Goal: Navigation & Orientation: Find specific page/section

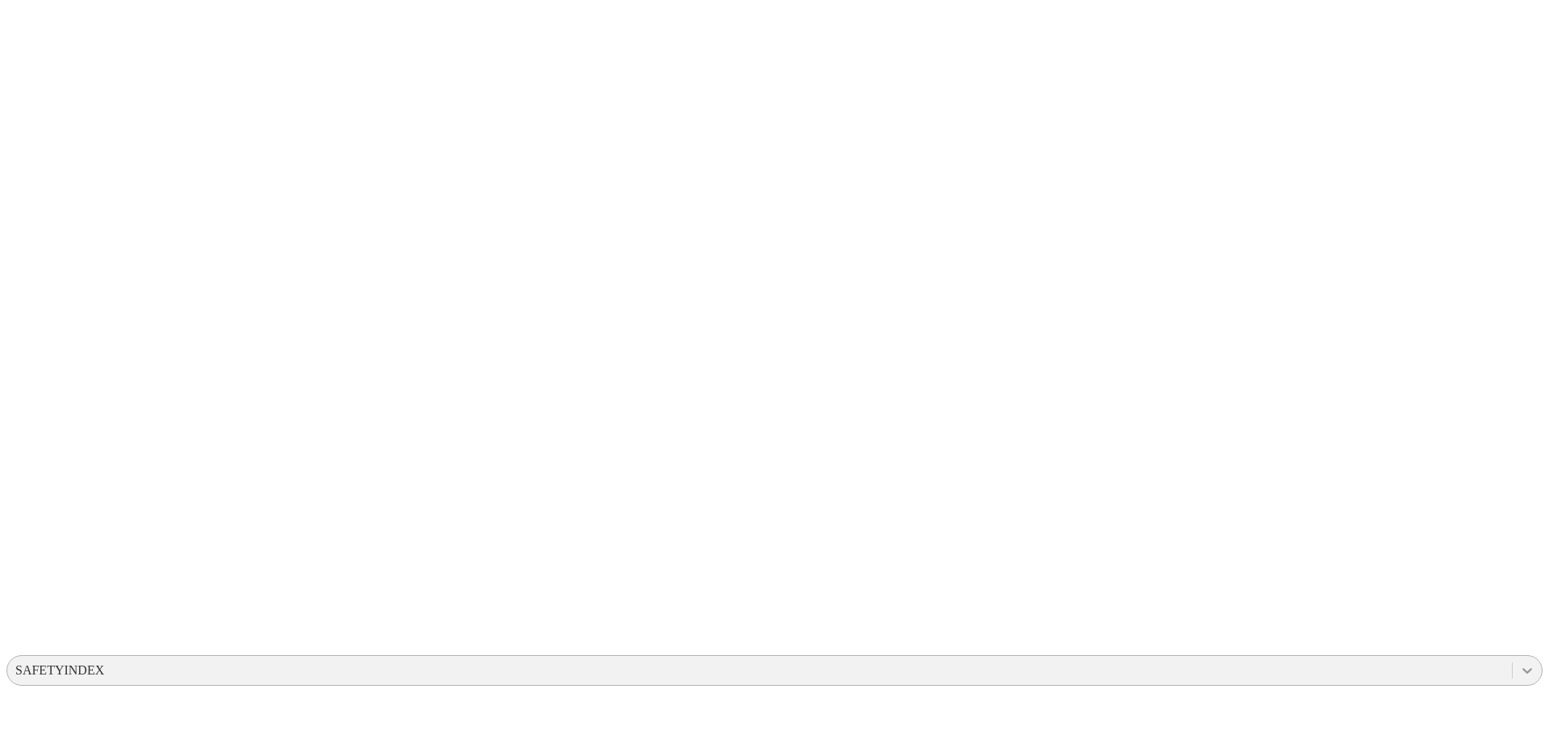
click at [1520, 663] on icon at bounding box center [1528, 671] width 16 height 16
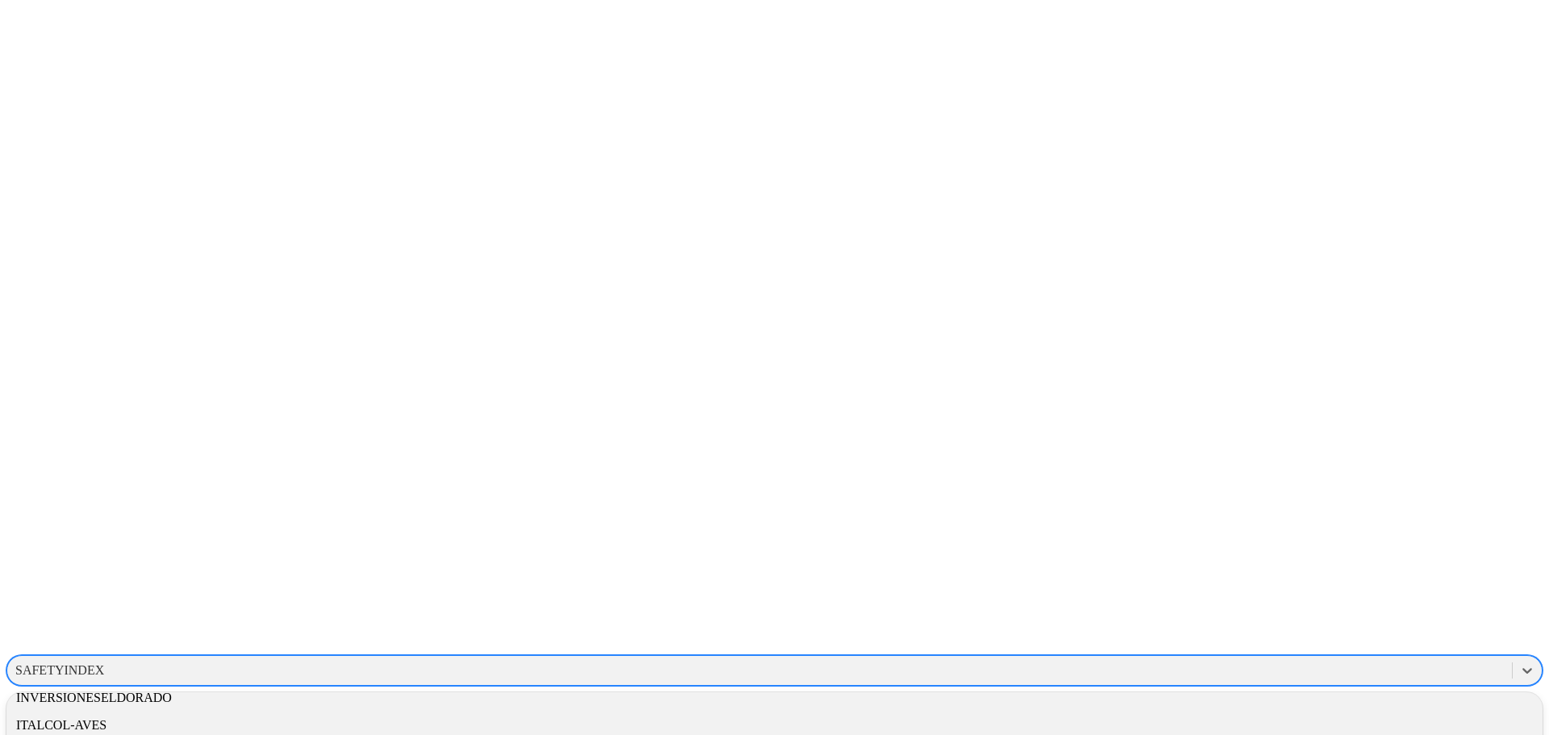
scroll to position [752, 0]
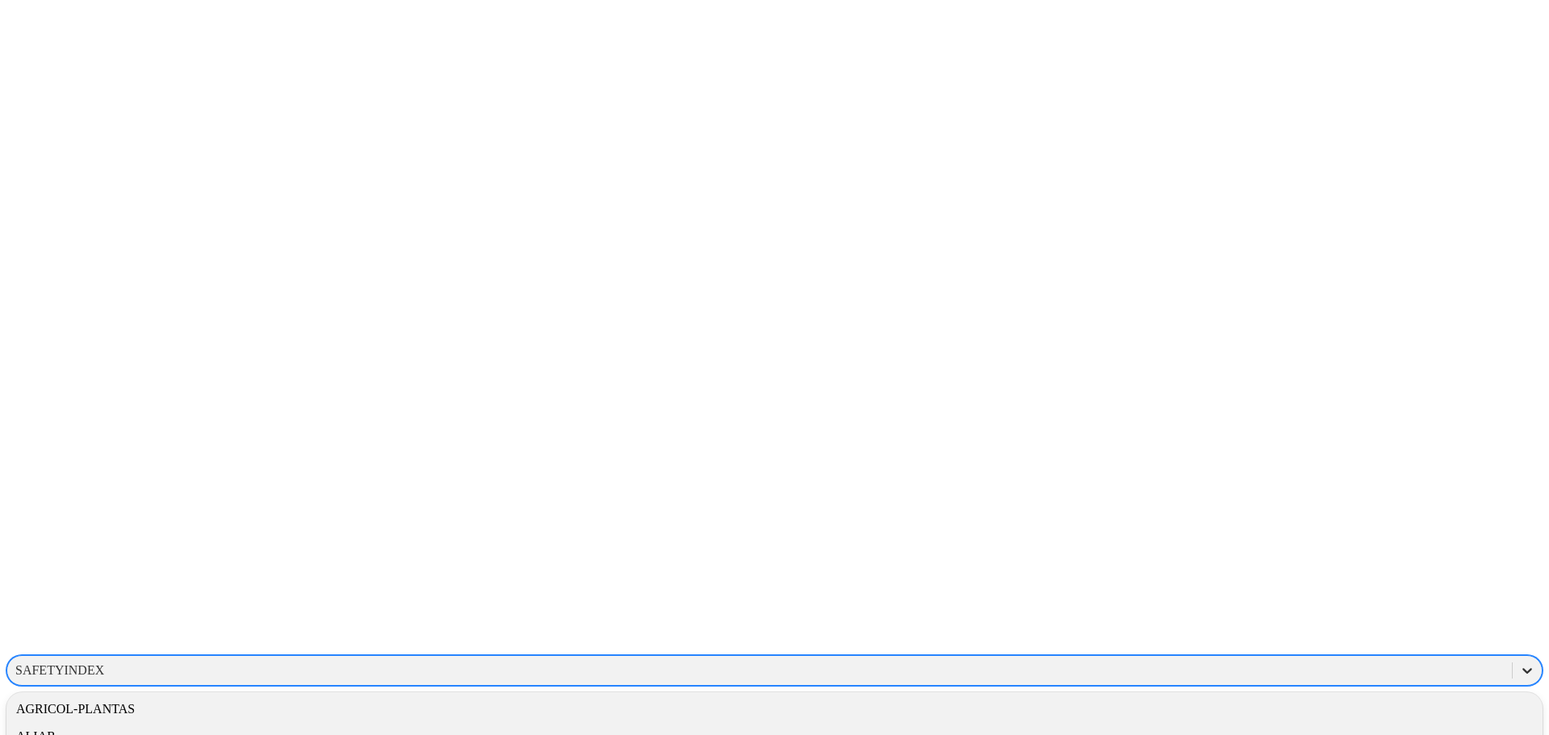
click at [1520, 663] on icon at bounding box center [1528, 671] width 16 height 16
